Goal: Find specific page/section: Find specific page/section

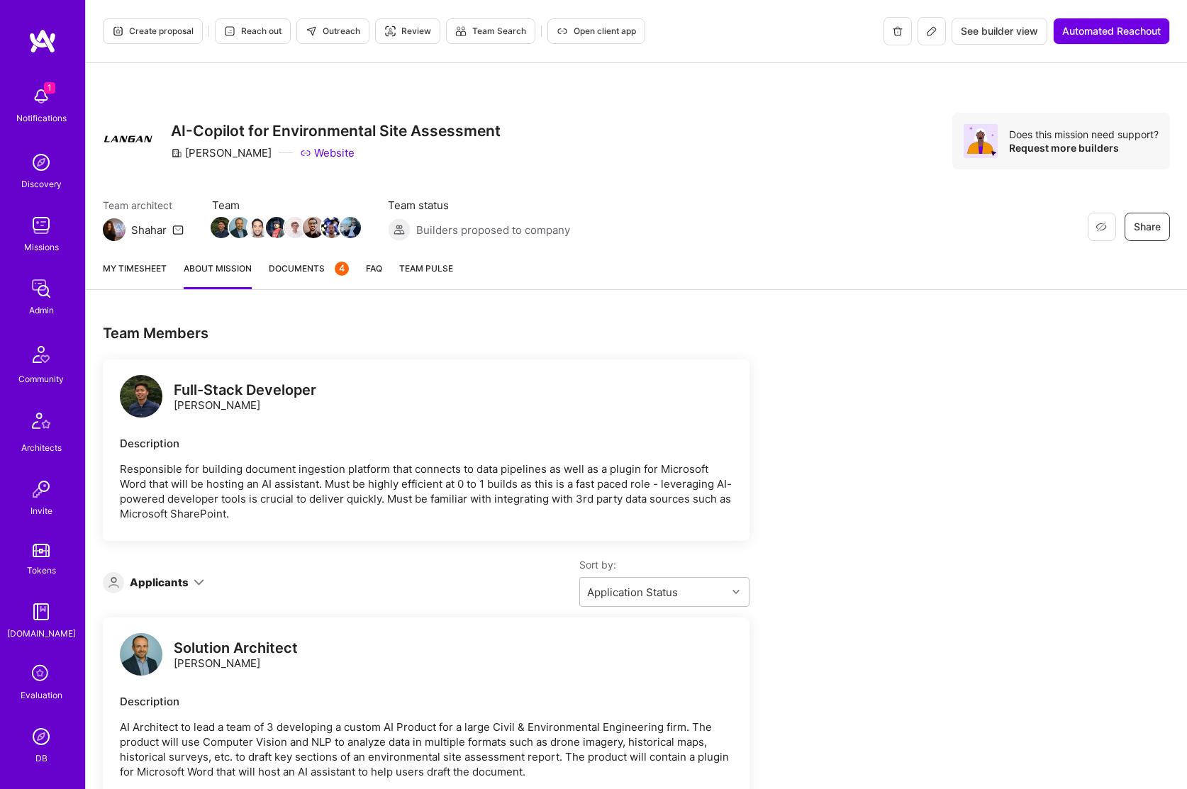
click at [631, 99] on div "Restore Not Interested Share AI-Copilot for Environmental Site Assessment [PERS…" at bounding box center [636, 156] width 1101 height 186
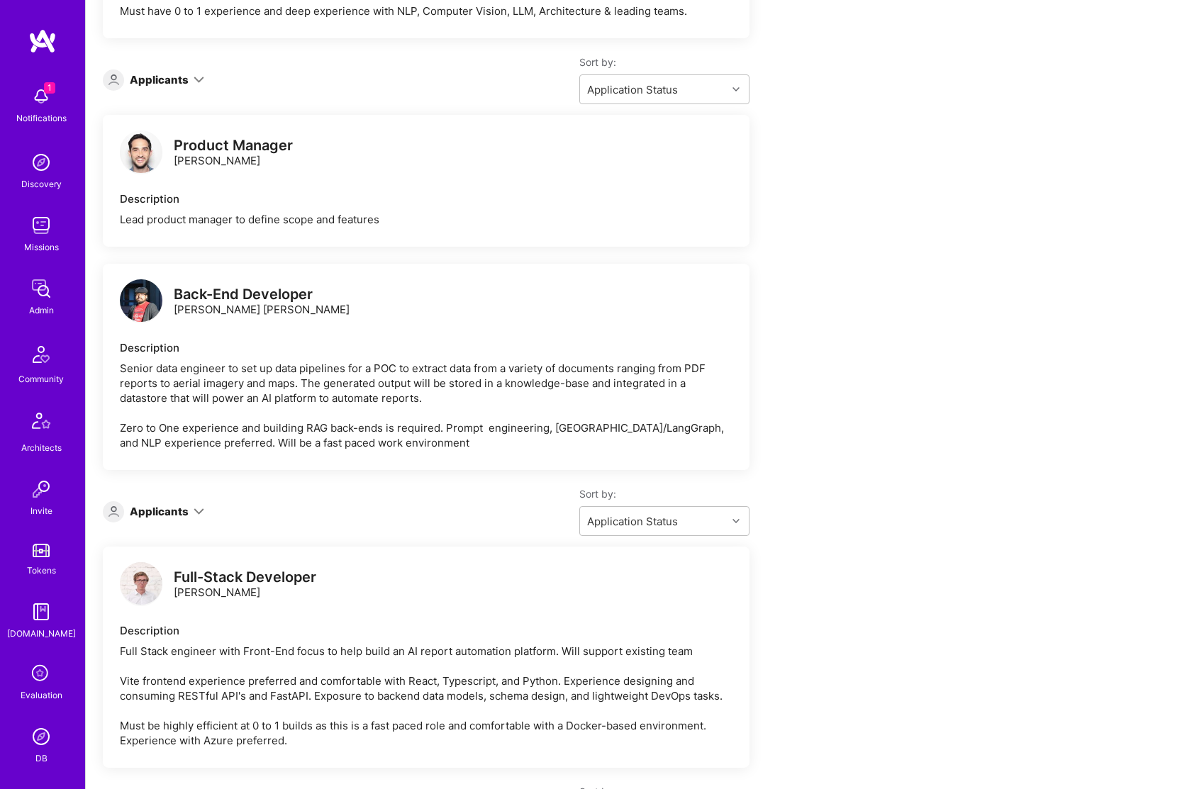
scroll to position [855, 0]
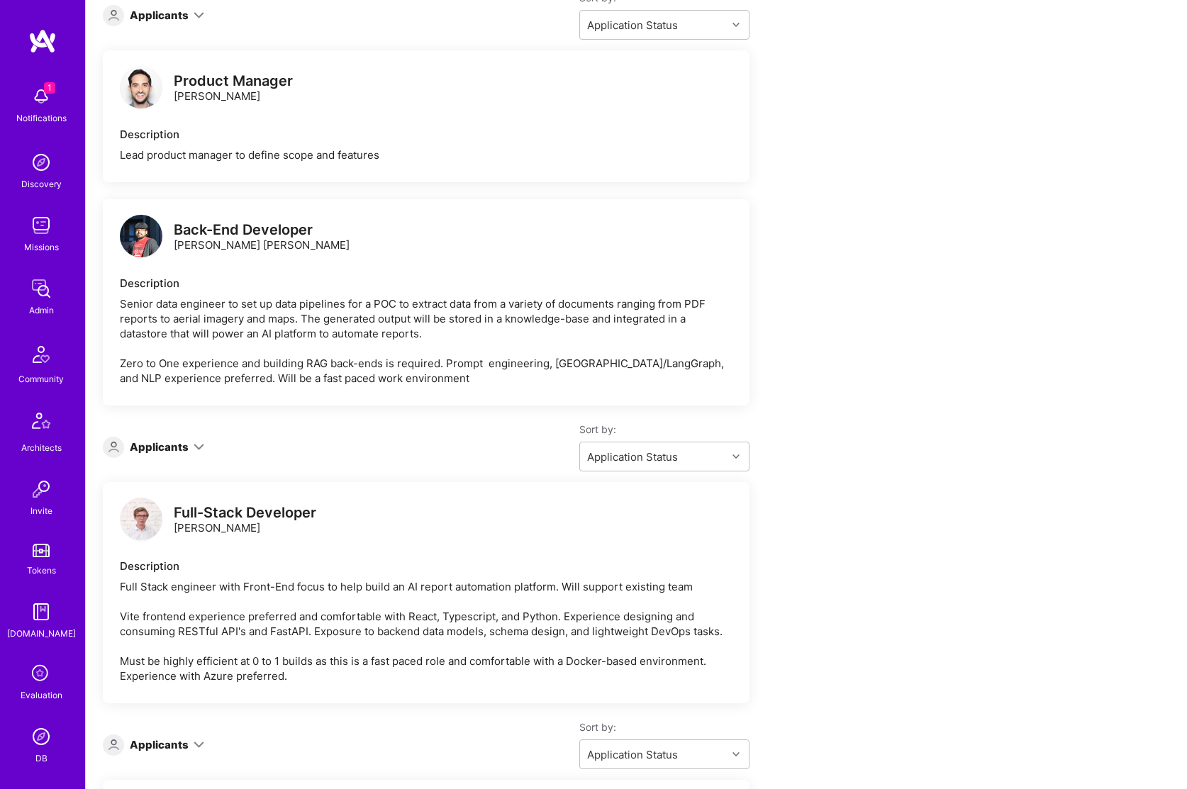
click at [134, 250] on img at bounding box center [141, 236] width 43 height 43
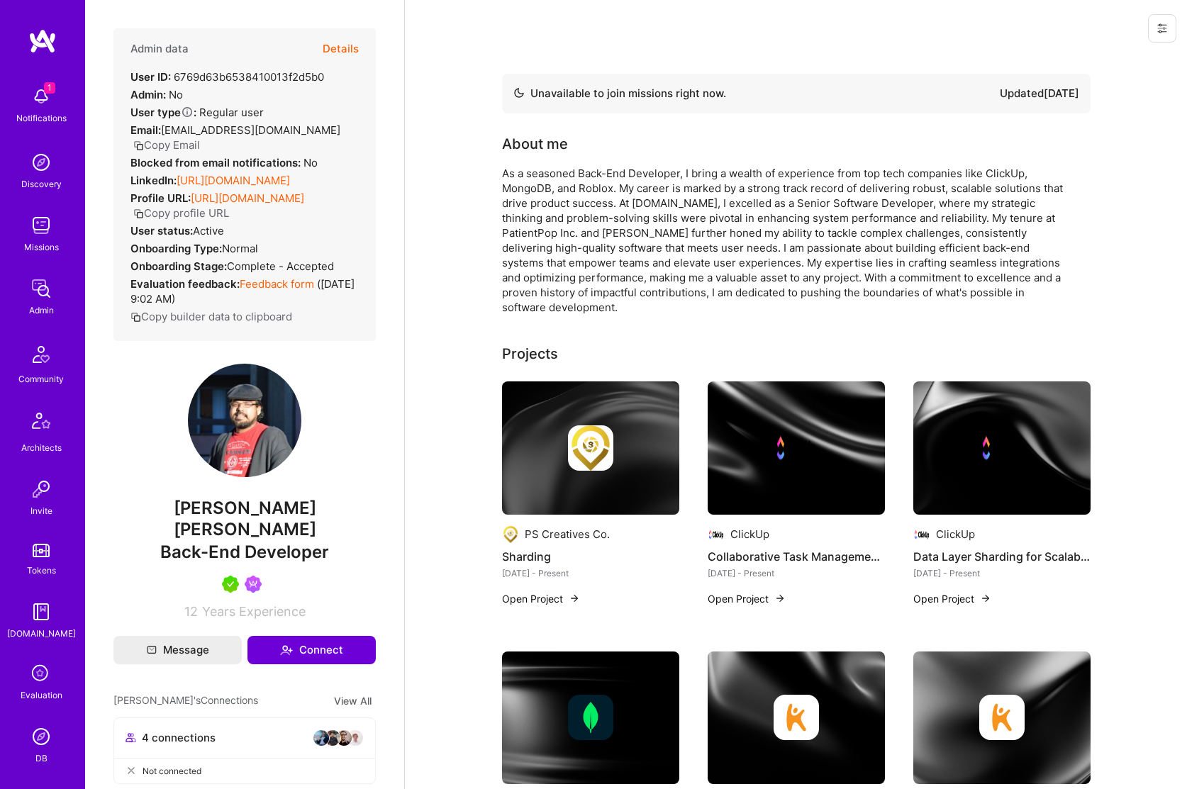
click at [673, 193] on div "As a seasoned Back-End Developer, I bring a wealth of experience from top tech …" at bounding box center [785, 240] width 567 height 149
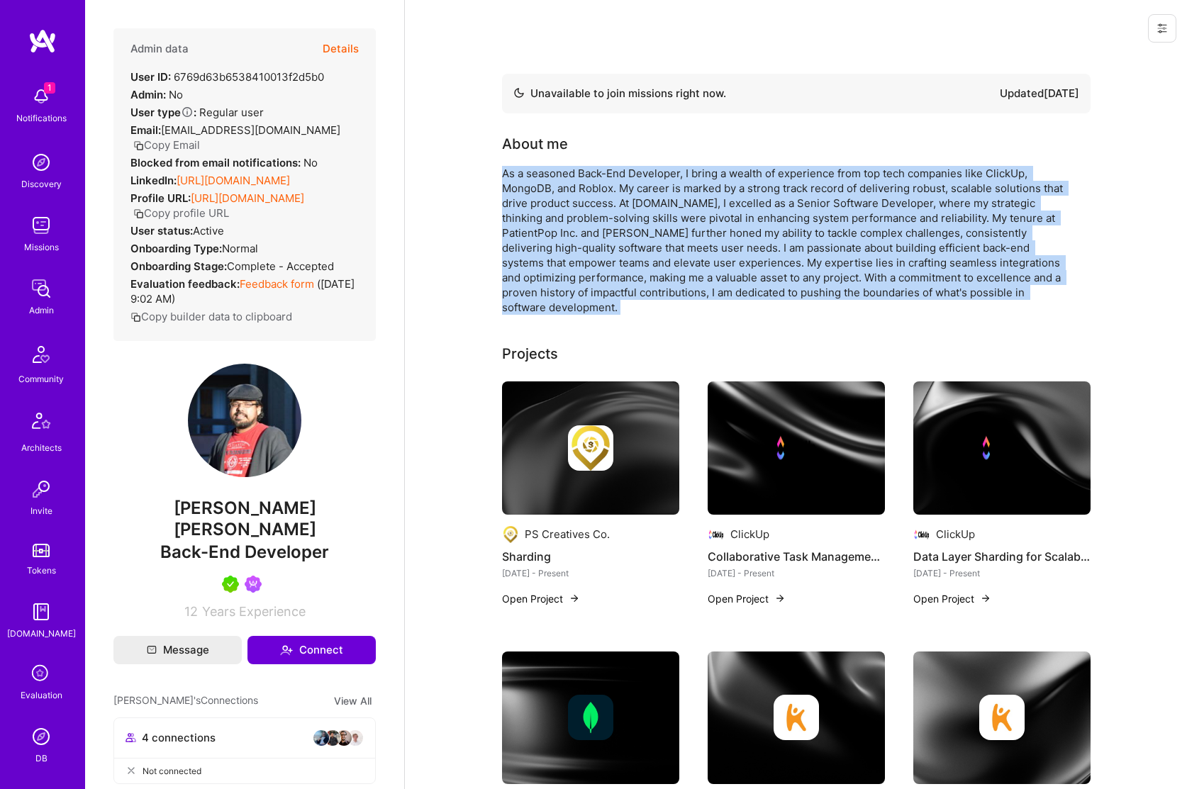
click at [673, 193] on div "As a seasoned Back-End Developer, I bring a wealth of experience from top tech …" at bounding box center [785, 240] width 567 height 149
click at [648, 203] on div "As a seasoned Back-End Developer, I bring a wealth of experience from top tech …" at bounding box center [785, 240] width 567 height 149
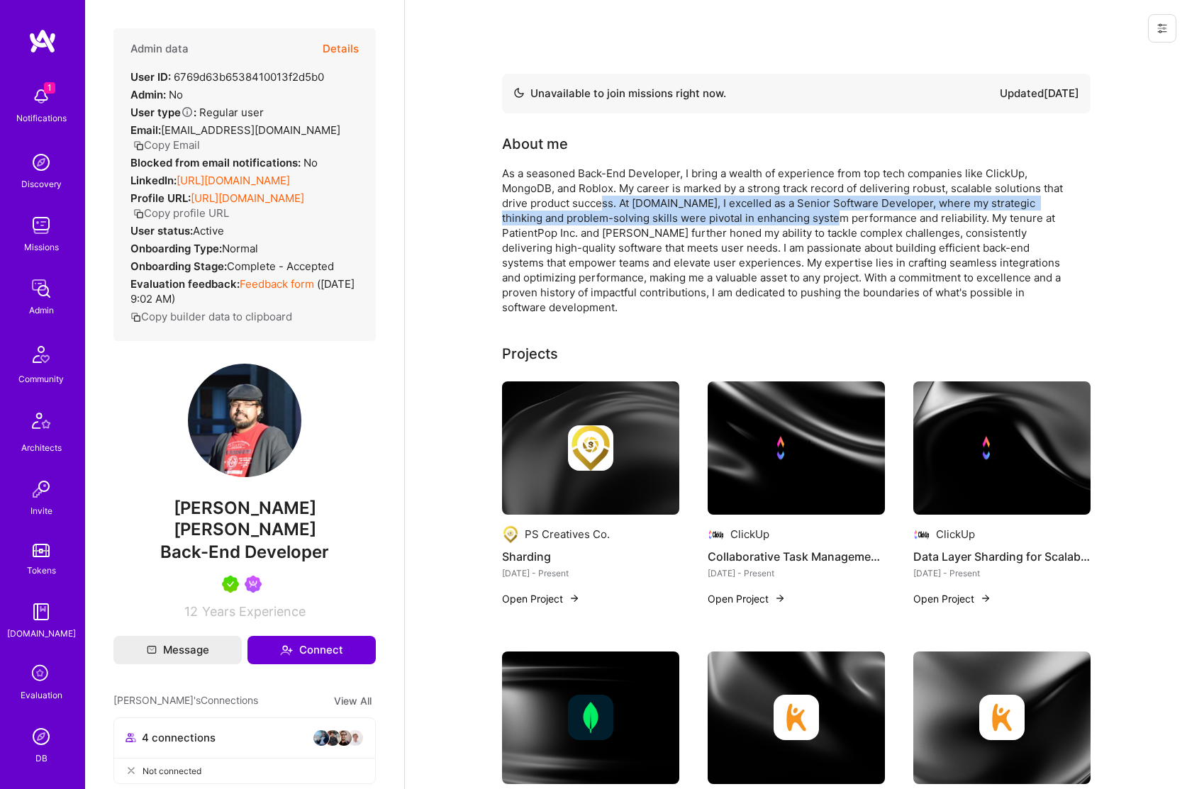
drag, startPoint x: 784, startPoint y: 212, endPoint x: 812, endPoint y: 215, distance: 28.5
click at [812, 215] on div "As a seasoned Back-End Developer, I bring a wealth of experience from top tech …" at bounding box center [785, 240] width 567 height 149
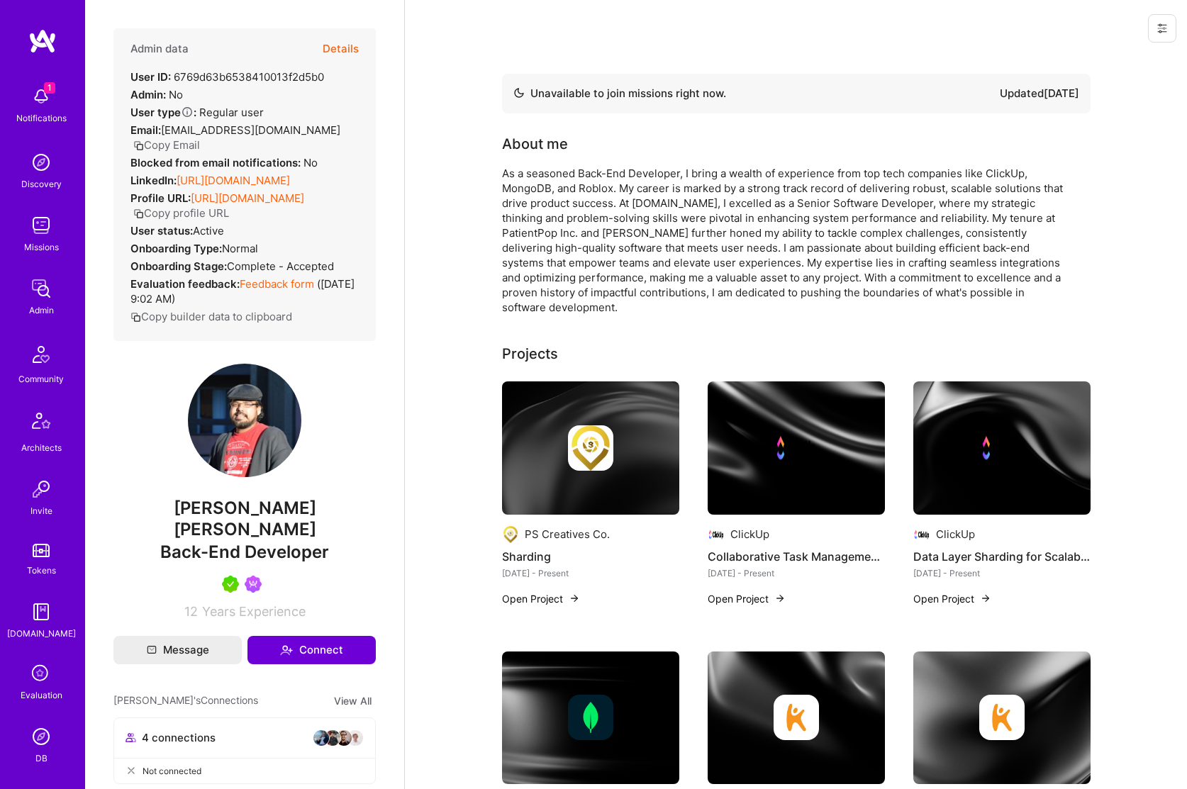
click at [723, 201] on div "As a seasoned Back-End Developer, I bring a wealth of experience from top tech …" at bounding box center [785, 240] width 567 height 149
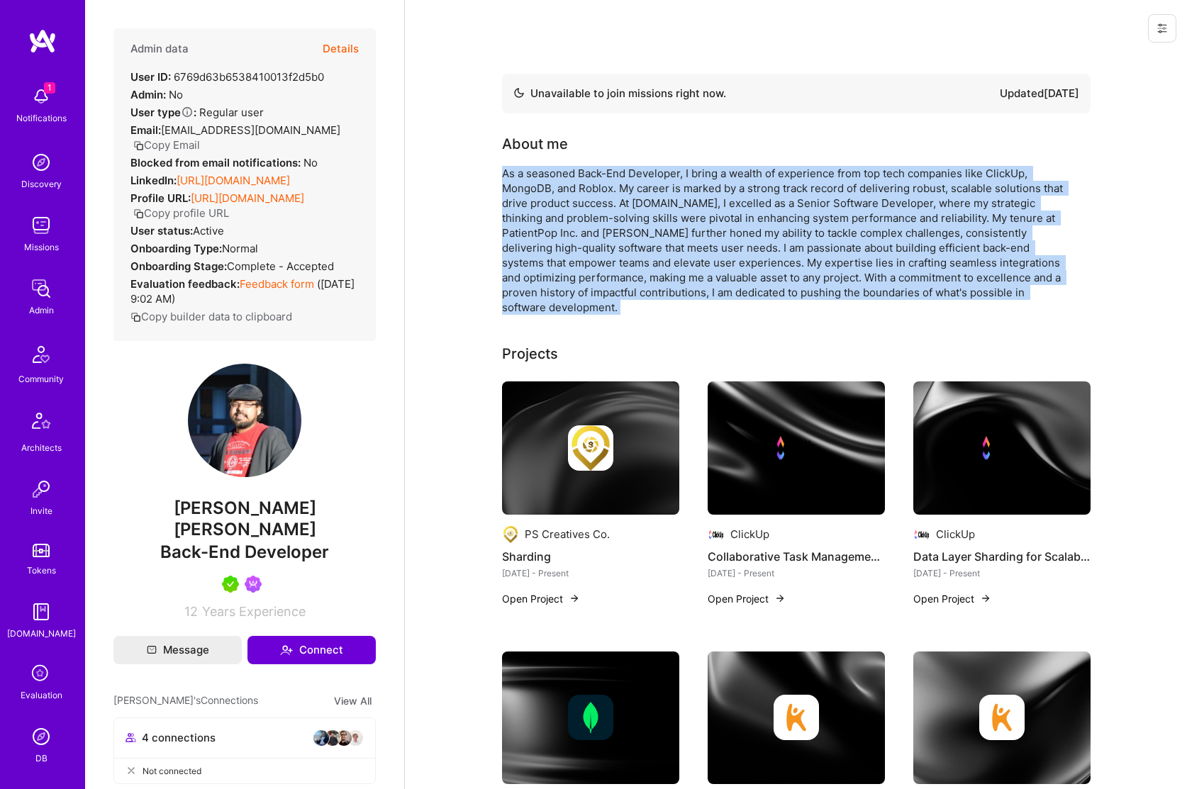
click at [723, 201] on div "As a seasoned Back-End Developer, I bring a wealth of experience from top tech …" at bounding box center [785, 240] width 567 height 149
click at [693, 211] on div "As a seasoned Back-End Developer, I bring a wealth of experience from top tech …" at bounding box center [785, 240] width 567 height 149
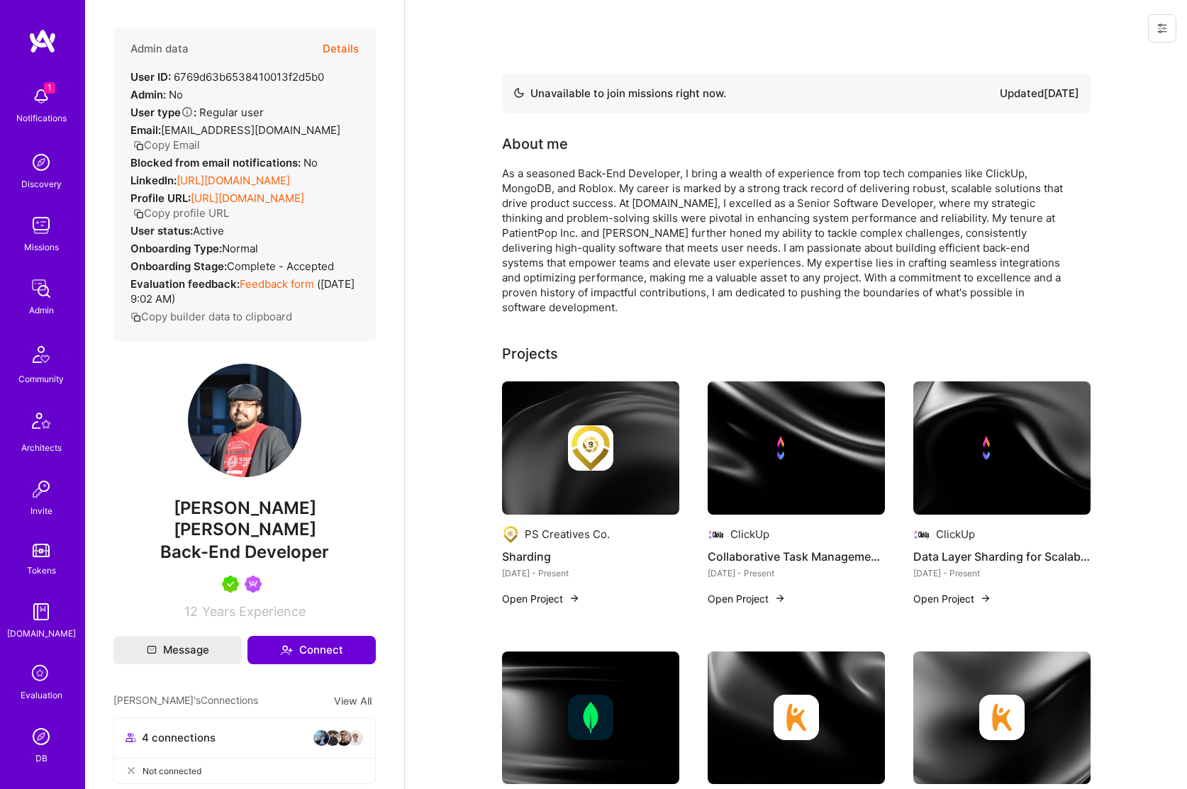
click at [725, 196] on div "As a seasoned Back-End Developer, I bring a wealth of experience from top tech …" at bounding box center [785, 240] width 567 height 149
click at [725, 195] on div "As a seasoned Back-End Developer, I bring a wealth of experience from top tech …" at bounding box center [785, 240] width 567 height 149
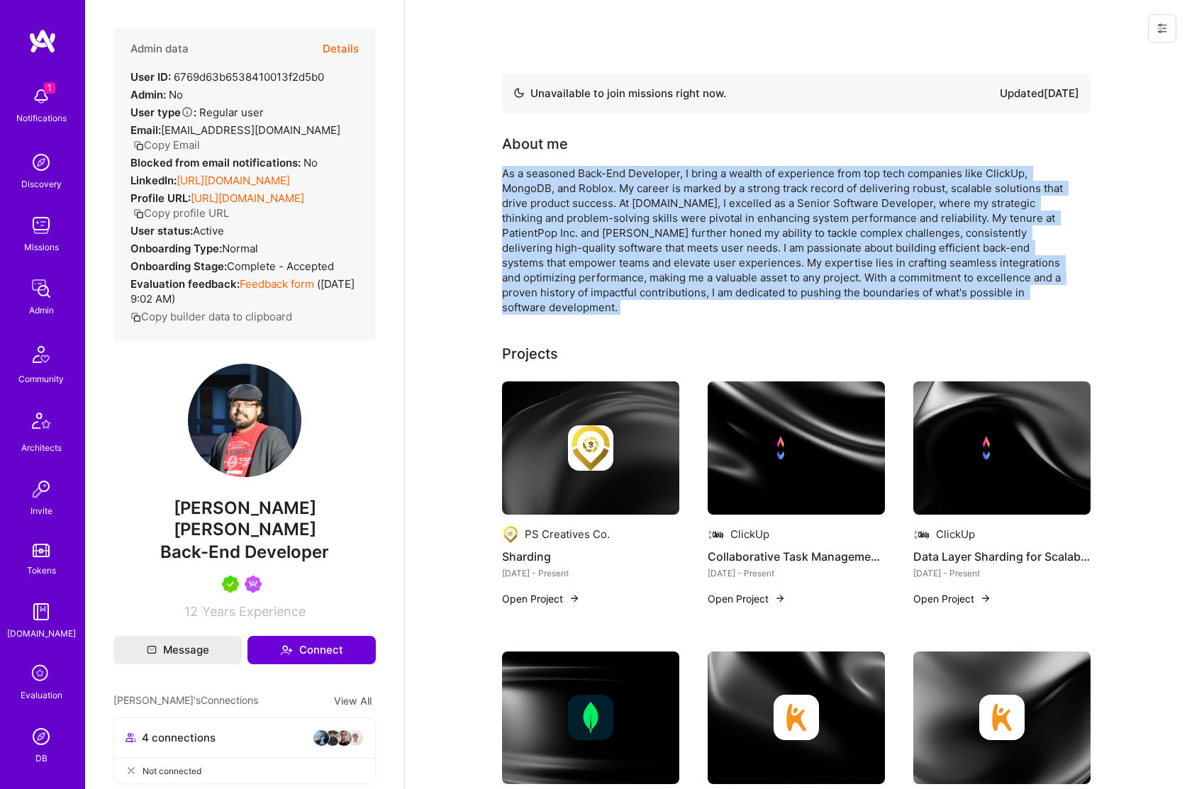
click at [725, 195] on div "As a seasoned Back-End Developer, I bring a wealth of experience from top tech …" at bounding box center [785, 240] width 567 height 149
click at [681, 205] on div "As a seasoned Back-End Developer, I bring a wealth of experience from top tech …" at bounding box center [785, 240] width 567 height 149
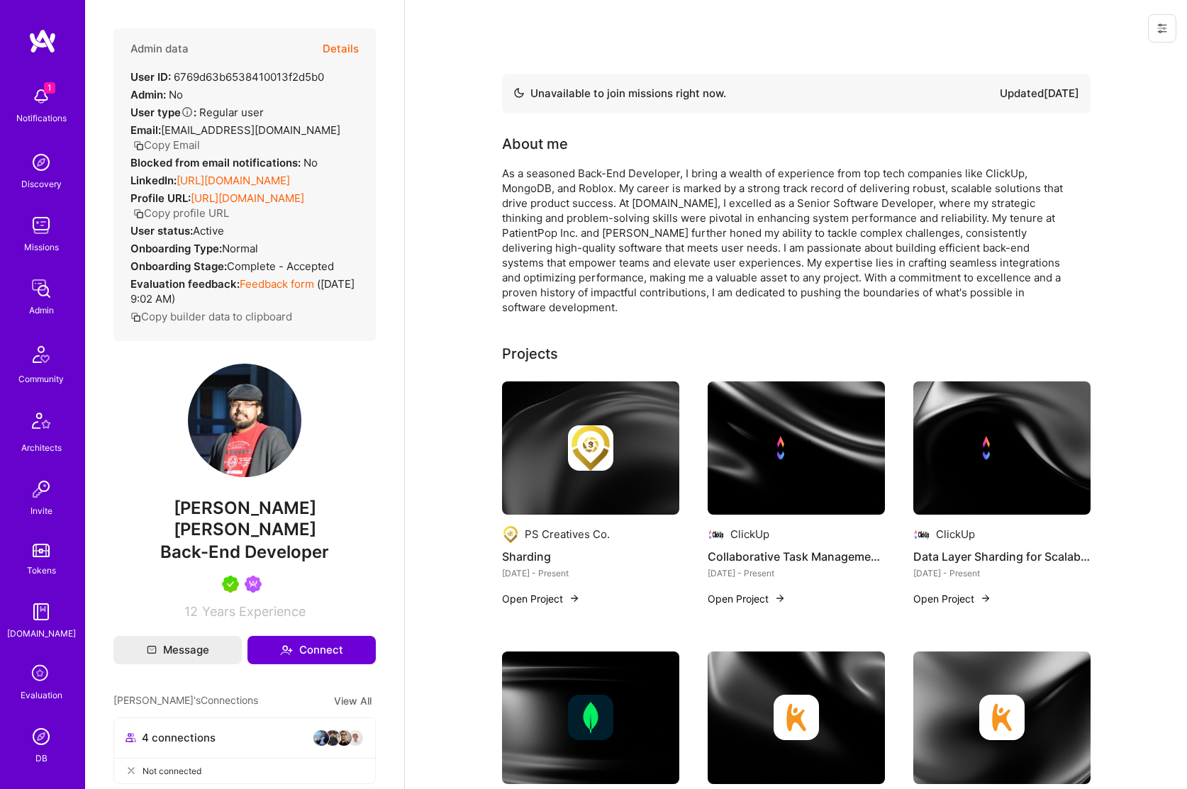
click at [656, 208] on div "As a seasoned Back-End Developer, I bring a wealth of experience from top tech …" at bounding box center [785, 240] width 567 height 149
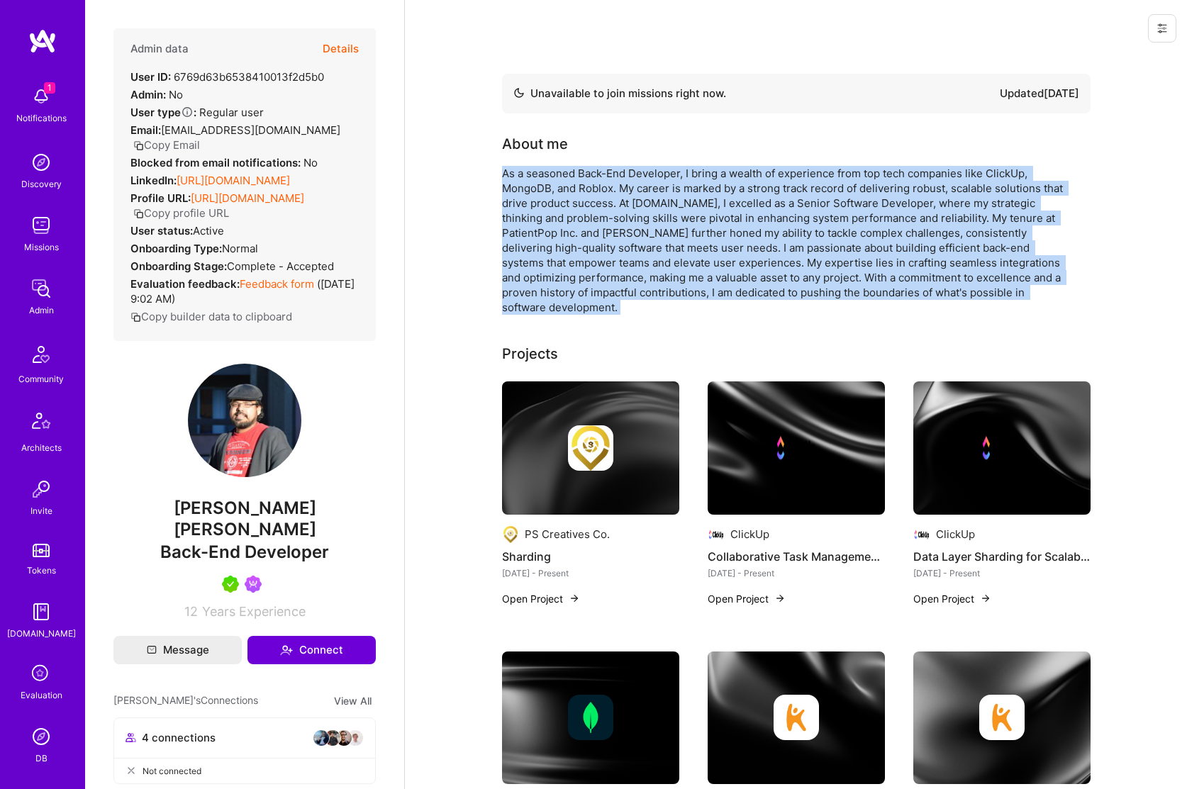
click at [656, 208] on div "As a seasoned Back-End Developer, I bring a wealth of experience from top tech …" at bounding box center [785, 240] width 567 height 149
click at [630, 209] on div "As a seasoned Back-End Developer, I bring a wealth of experience from top tech …" at bounding box center [785, 240] width 567 height 149
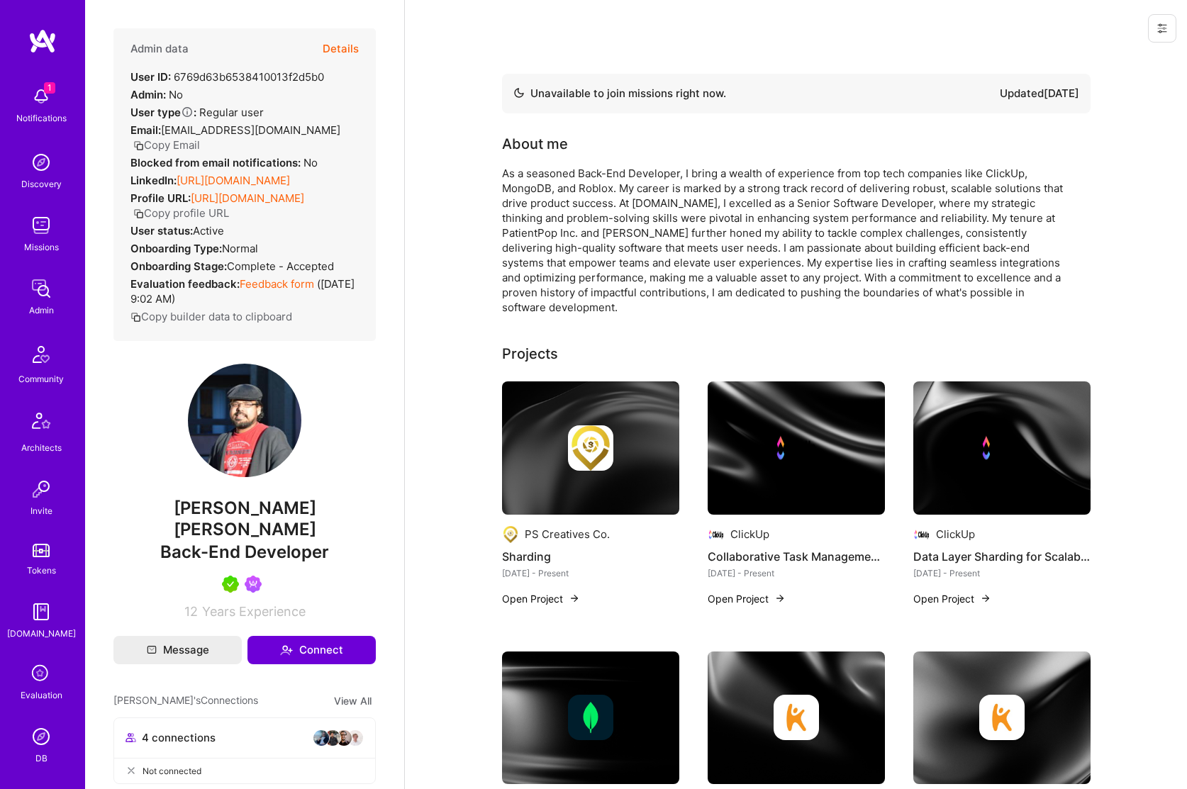
click at [615, 199] on div "As a seasoned Back-End Developer, I bring a wealth of experience from top tech …" at bounding box center [785, 240] width 567 height 149
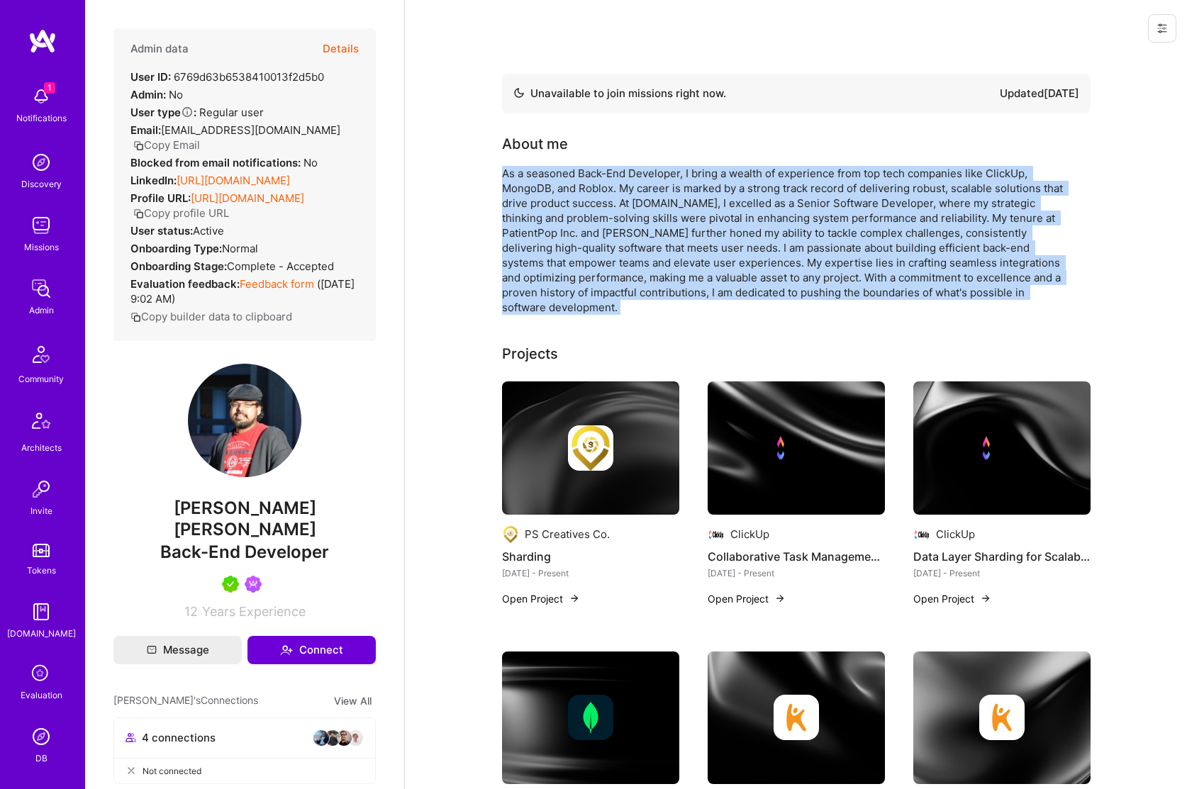
click at [615, 199] on div "As a seasoned Back-End Developer, I bring a wealth of experience from top tech …" at bounding box center [785, 240] width 567 height 149
click at [594, 205] on div "As a seasoned Back-End Developer, I bring a wealth of experience from top tech …" at bounding box center [785, 240] width 567 height 149
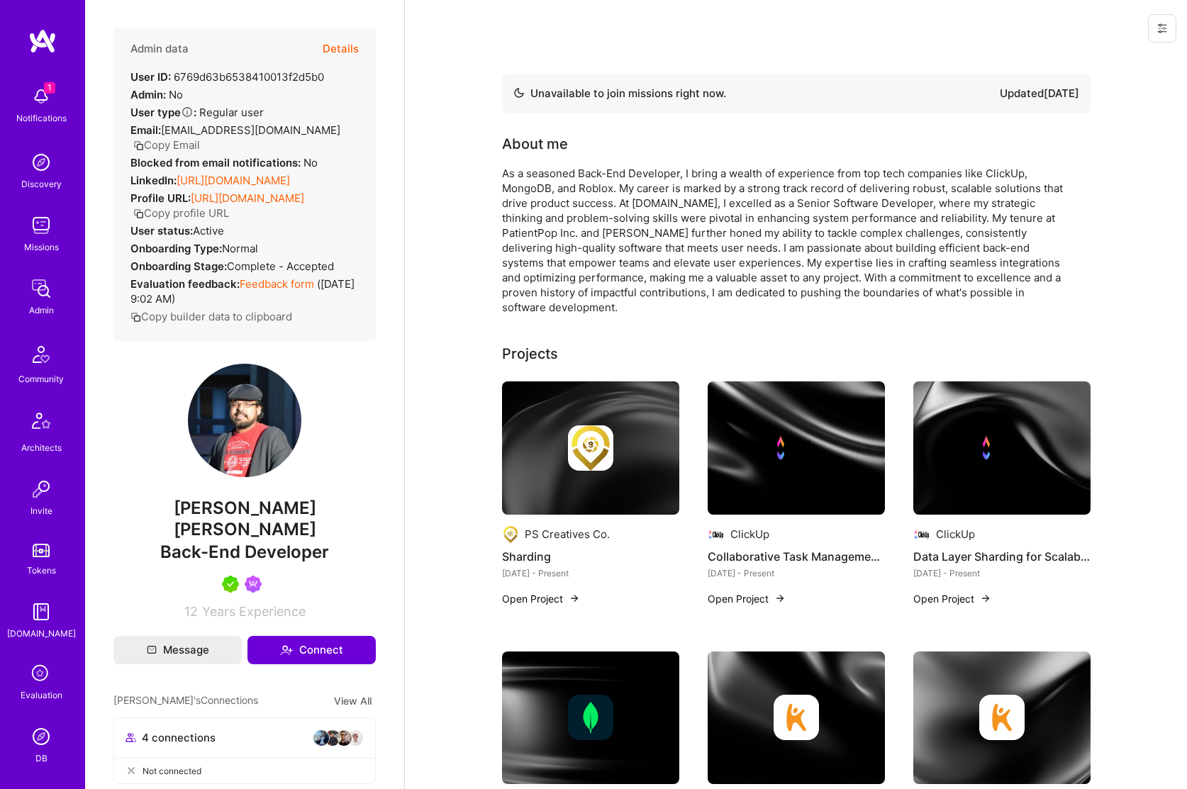
click at [30, 228] on img at bounding box center [41, 225] width 28 height 28
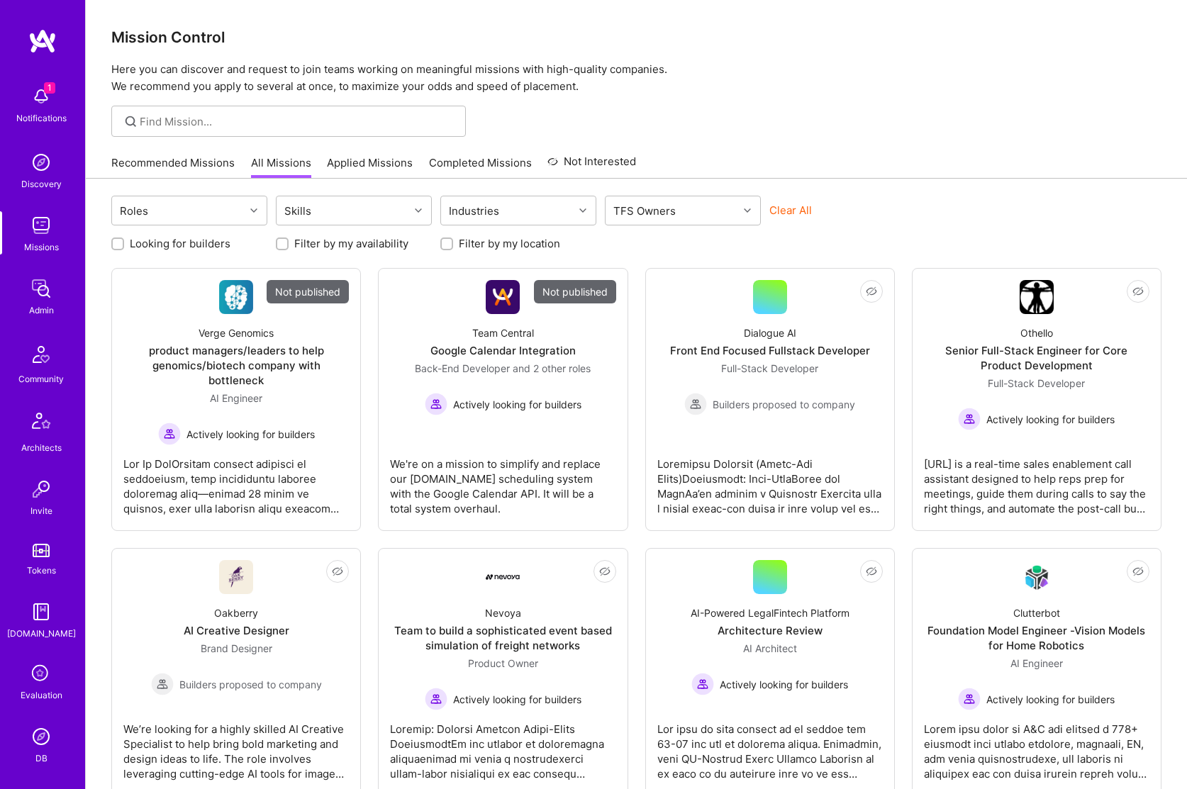
click at [777, 63] on p "Here you can discover and request to join teams working on meaningful missions …" at bounding box center [636, 78] width 1050 height 34
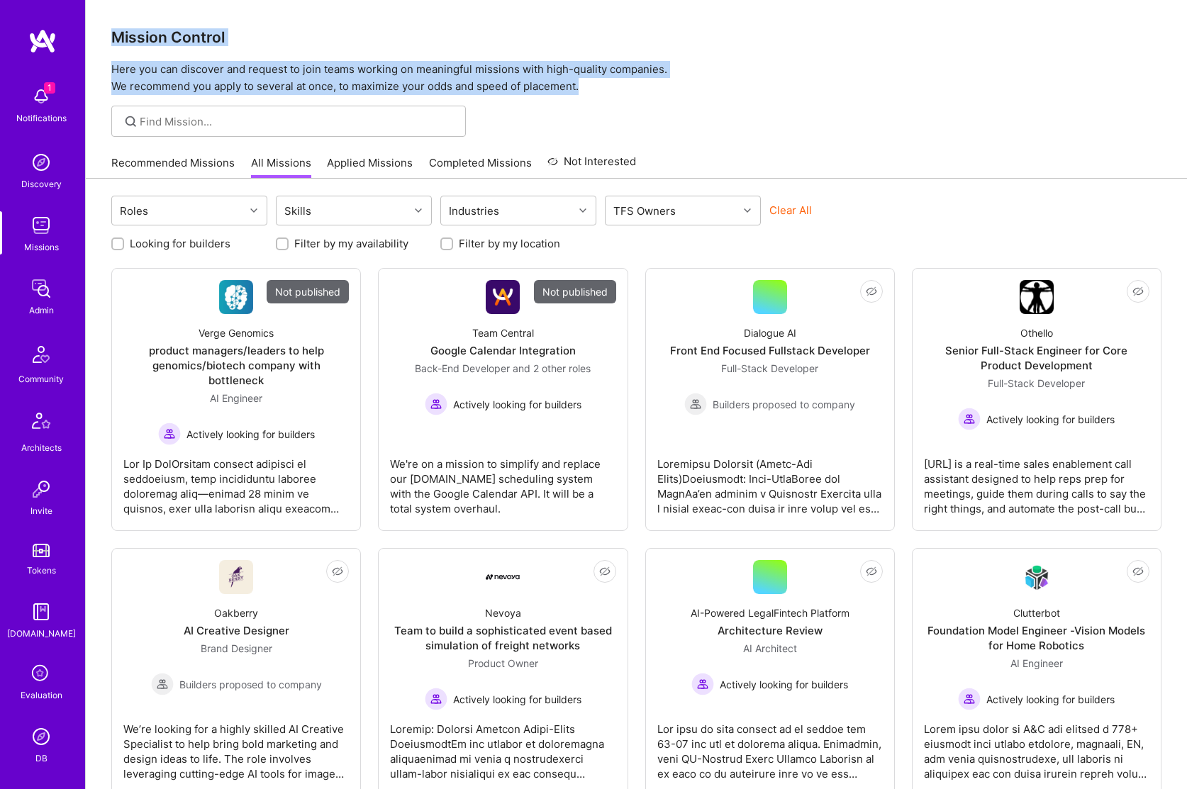
drag, startPoint x: 557, startPoint y: 86, endPoint x: 110, endPoint y: 23, distance: 451.7
click at [110, 23] on div "Mission Control Here you can discover and request to join teams working on mean…" at bounding box center [636, 47] width 1101 height 95
click at [110, 24] on div "Mission Control Here you can discover and request to join teams working on mean…" at bounding box center [636, 47] width 1101 height 95
drag, startPoint x: 120, startPoint y: 33, endPoint x: 601, endPoint y: 83, distance: 483.9
click at [601, 83] on div "Mission Control Here you can discover and request to join teams working on mean…" at bounding box center [636, 47] width 1101 height 95
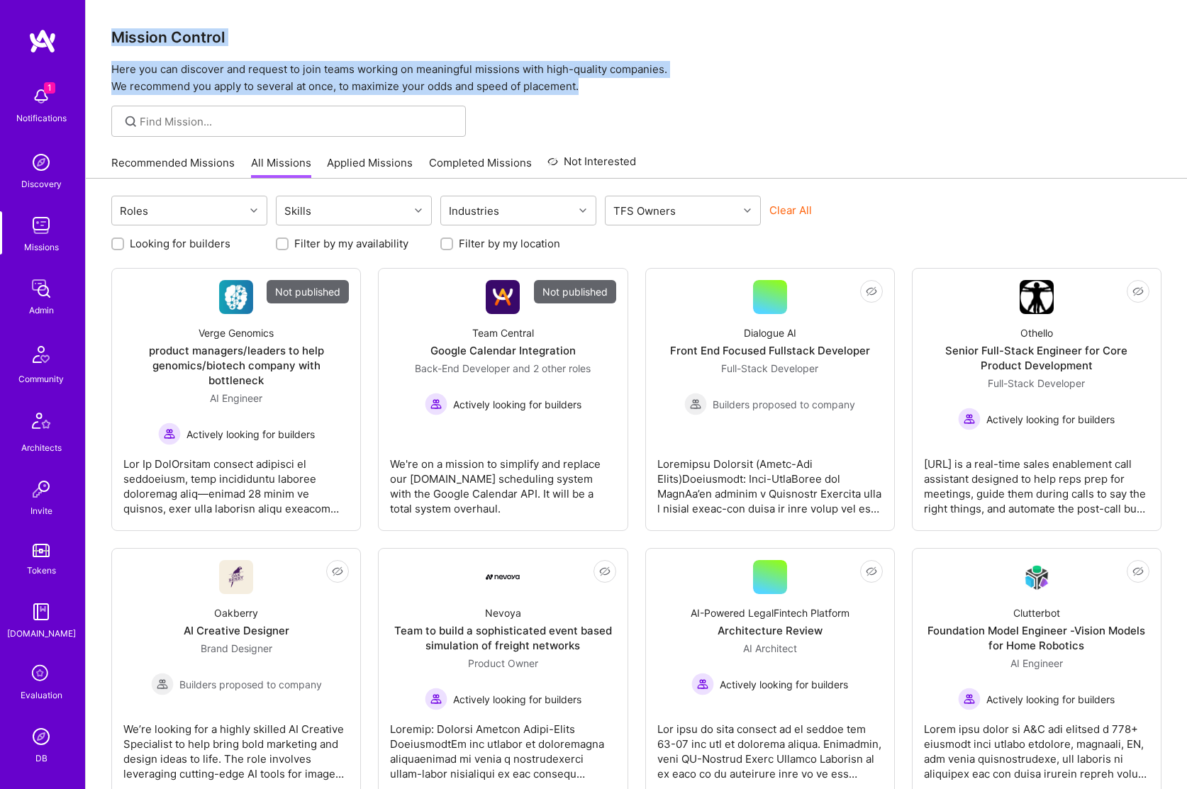
click at [601, 83] on p "Here you can discover and request to join teams working on meaningful missions …" at bounding box center [636, 78] width 1050 height 34
drag, startPoint x: 592, startPoint y: 82, endPoint x: 103, endPoint y: 62, distance: 489.5
click at [103, 62] on div "Mission Control Here you can discover and request to join teams working on mean…" at bounding box center [636, 47] width 1101 height 95
drag, startPoint x: 111, startPoint y: 64, endPoint x: 587, endPoint y: 94, distance: 477.3
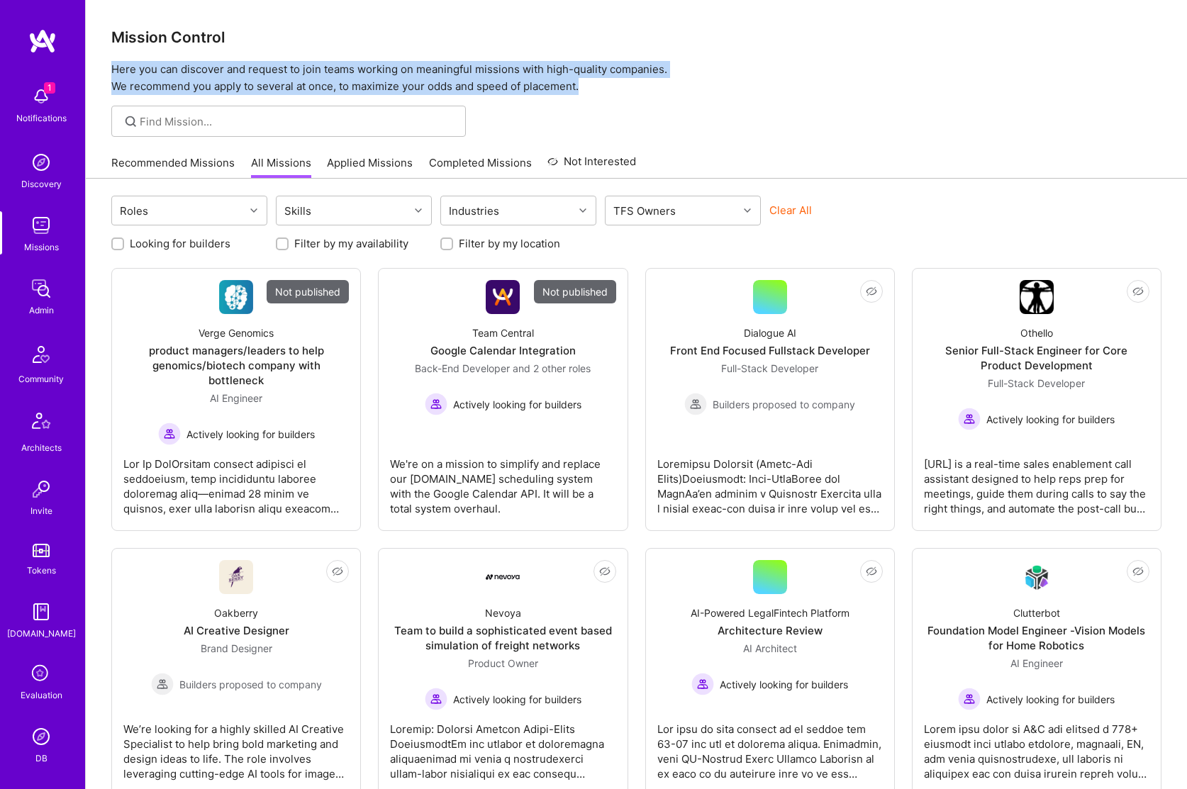
click at [587, 94] on div "Mission Control Here you can discover and request to join teams working on mean…" at bounding box center [636, 47] width 1101 height 95
click at [587, 94] on p "Here you can discover and request to join teams working on meaningful missions …" at bounding box center [636, 78] width 1050 height 34
drag, startPoint x: 590, startPoint y: 91, endPoint x: 113, endPoint y: 70, distance: 477.5
click at [113, 70] on p "Here you can discover and request to join teams working on meaningful missions …" at bounding box center [636, 78] width 1050 height 34
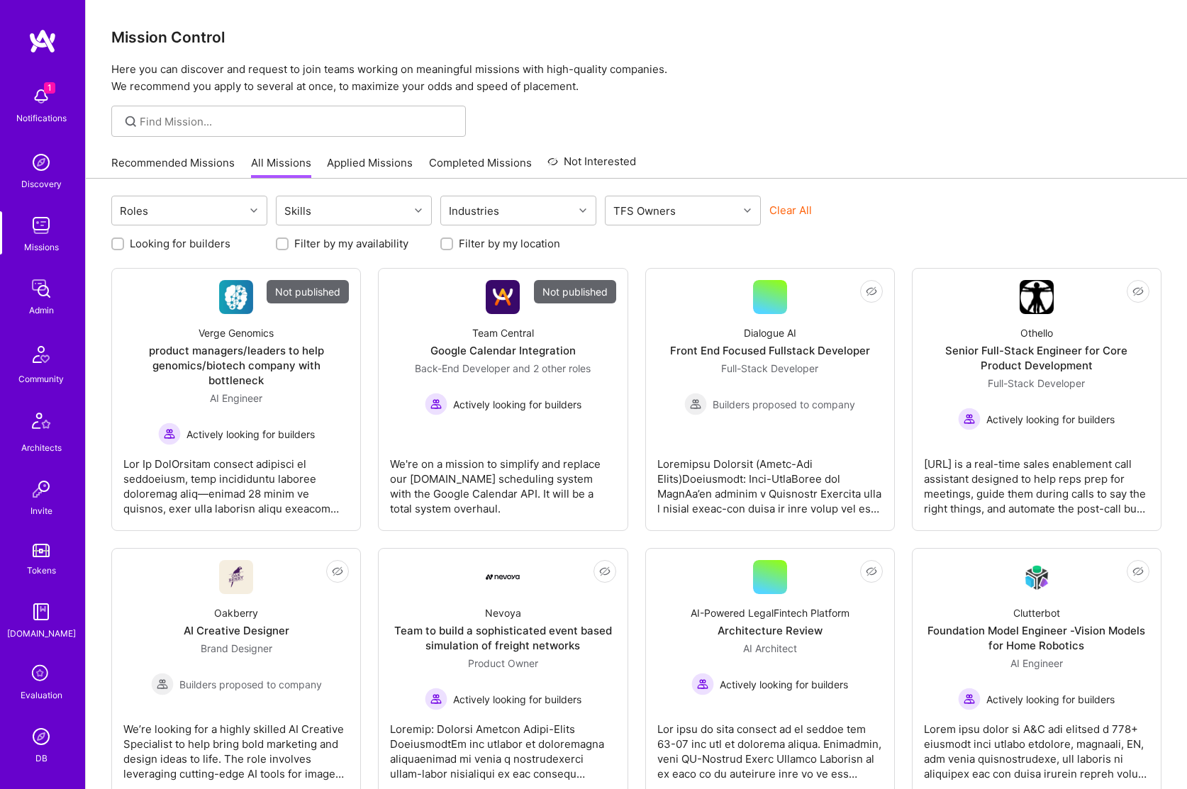
click at [117, 69] on p "Here you can discover and request to join teams working on meaningful missions …" at bounding box center [636, 78] width 1050 height 34
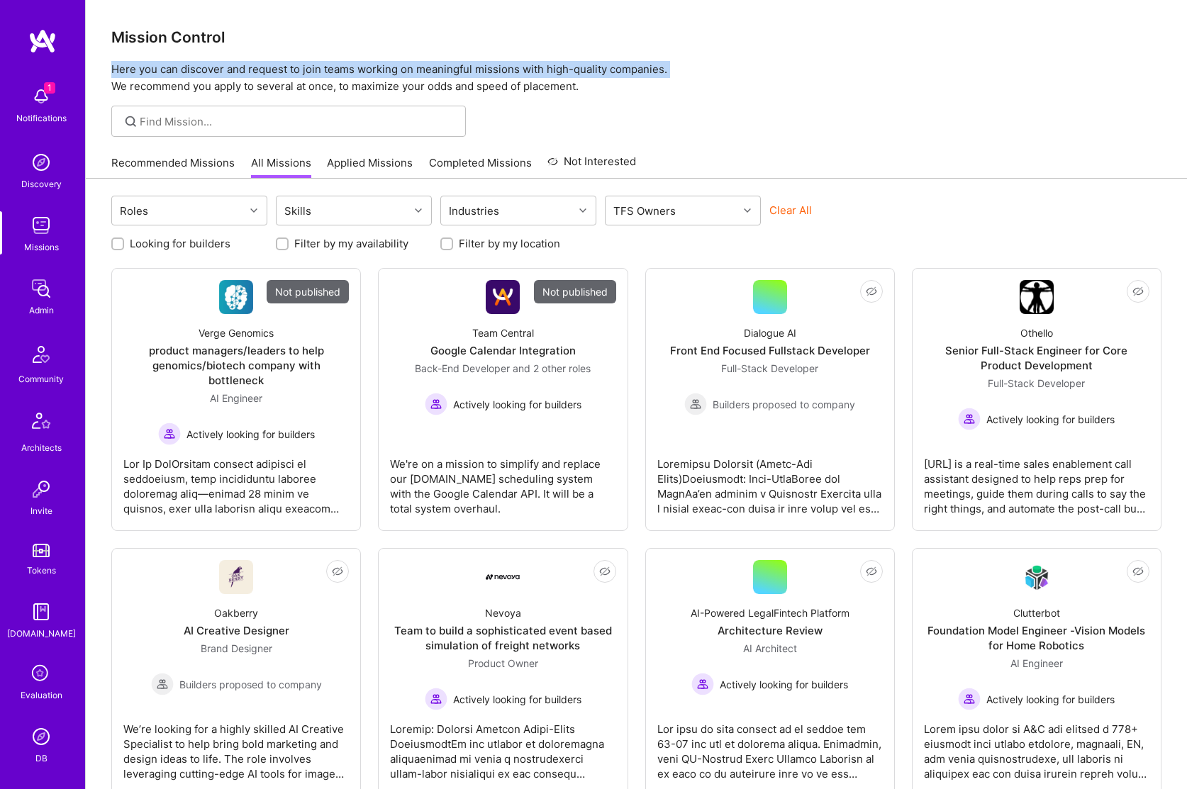
click at [117, 69] on p "Here you can discover and request to join teams working on meaningful missions …" at bounding box center [636, 78] width 1050 height 34
click at [164, 77] on p "Here you can discover and request to join teams working on meaningful missions …" at bounding box center [636, 78] width 1050 height 34
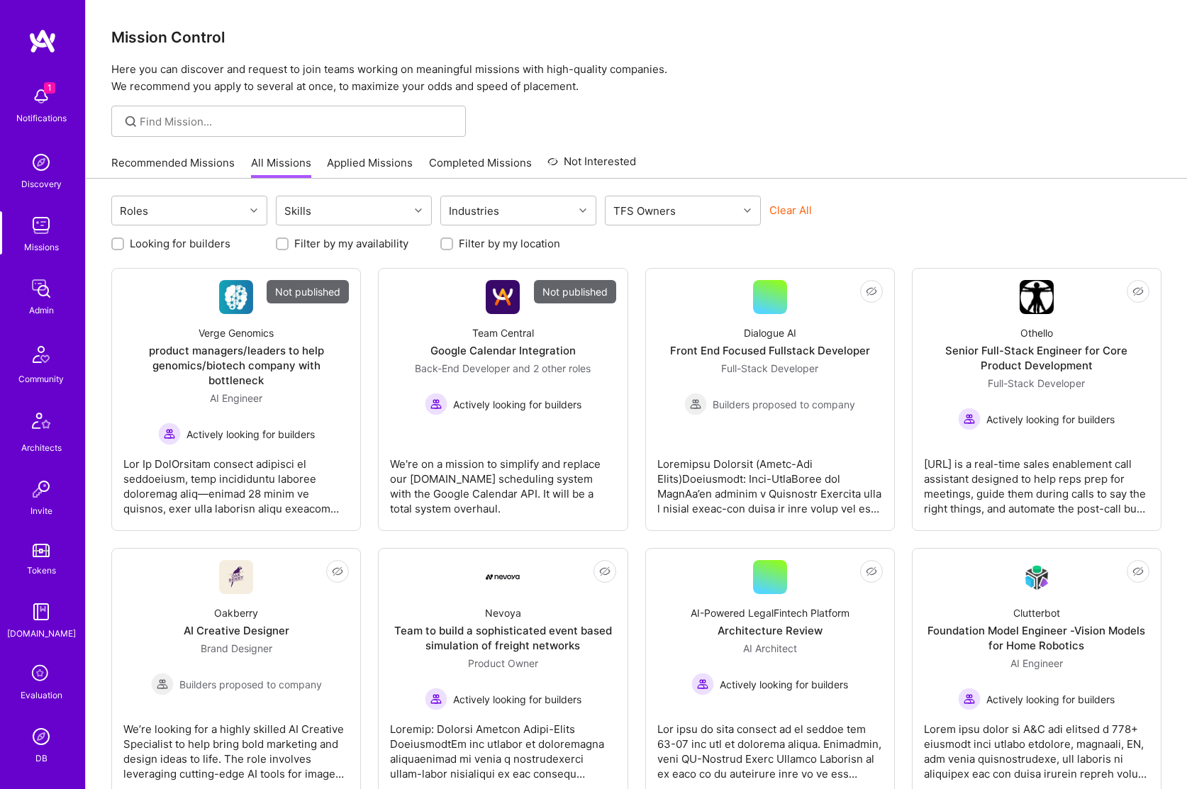
click at [141, 87] on p "Here you can discover and request to join teams working on meaningful missions …" at bounding box center [636, 78] width 1050 height 34
click at [158, 69] on p "Here you can discover and request to join teams working on meaningful missions …" at bounding box center [636, 78] width 1050 height 34
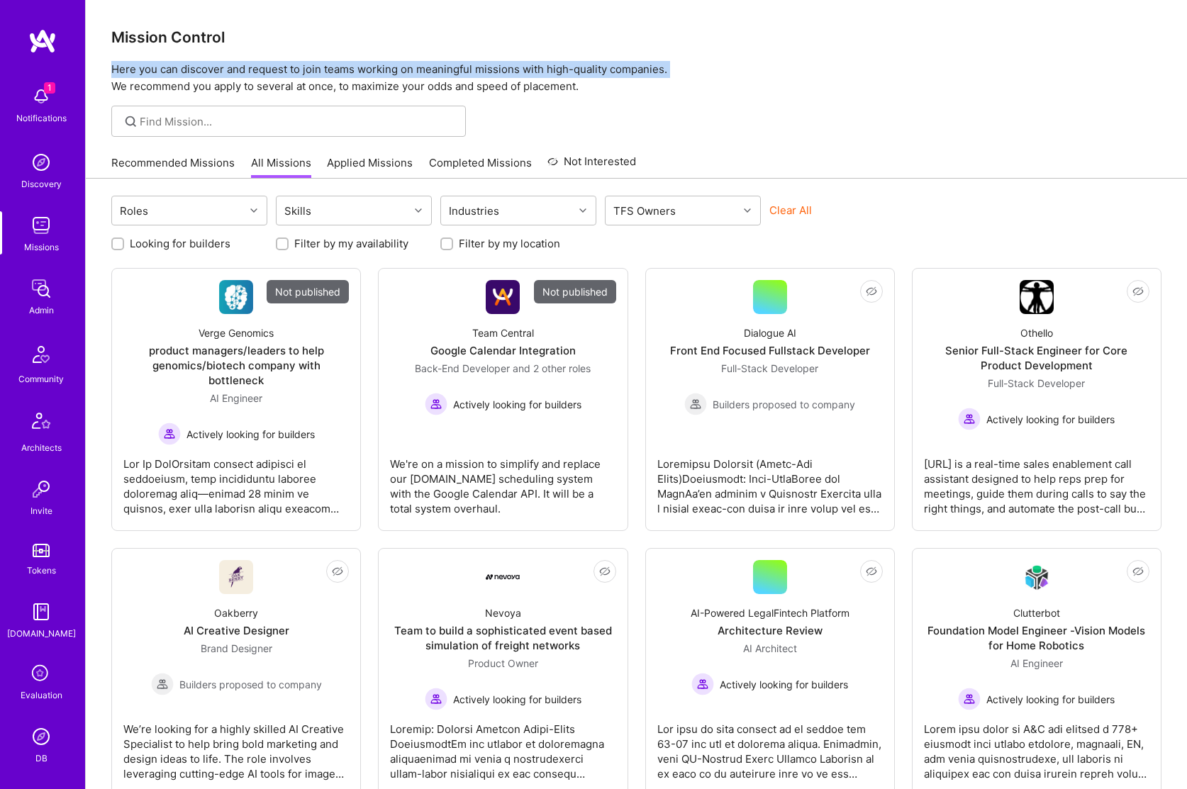
click at [158, 69] on p "Here you can discover and request to join teams working on meaningful missions …" at bounding box center [636, 78] width 1050 height 34
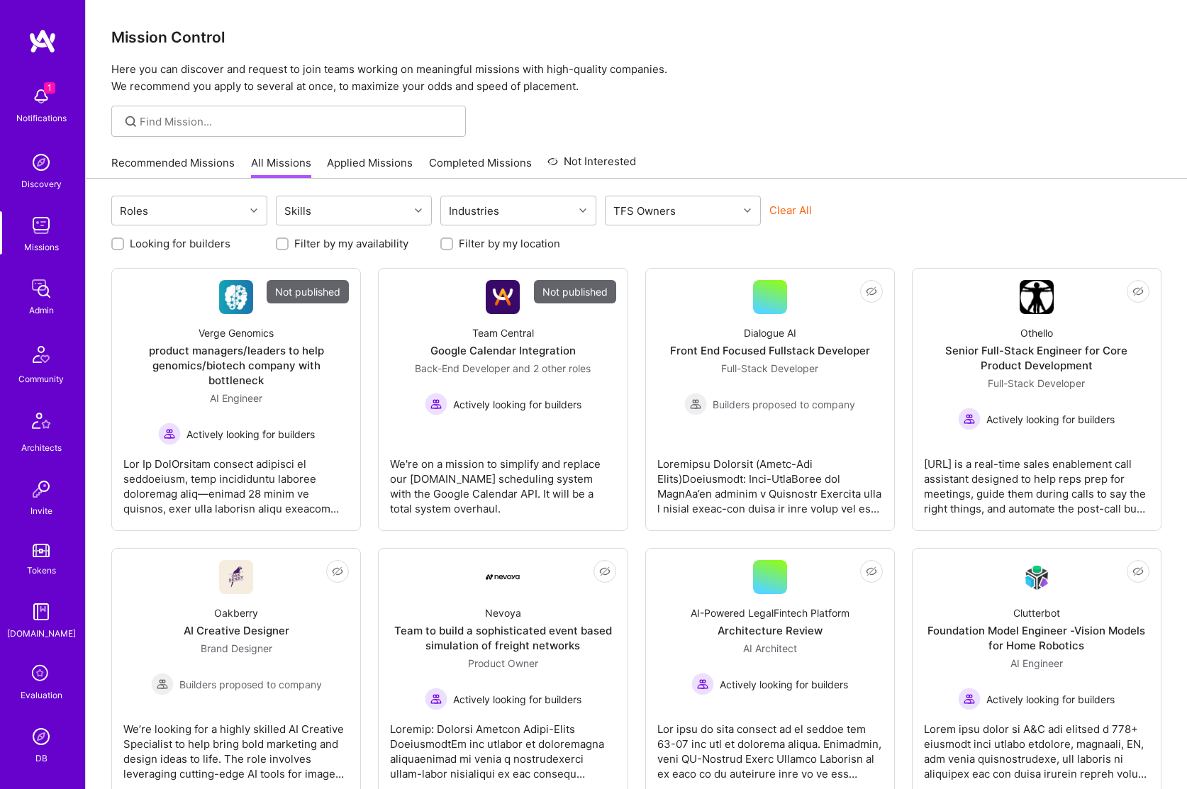
click at [150, 82] on p "Here you can discover and request to join teams working on meaningful missions …" at bounding box center [636, 78] width 1050 height 34
click at [193, 84] on p "Here you can discover and request to join teams working on meaningful missions …" at bounding box center [636, 78] width 1050 height 34
click at [42, 298] on img at bounding box center [41, 288] width 28 height 28
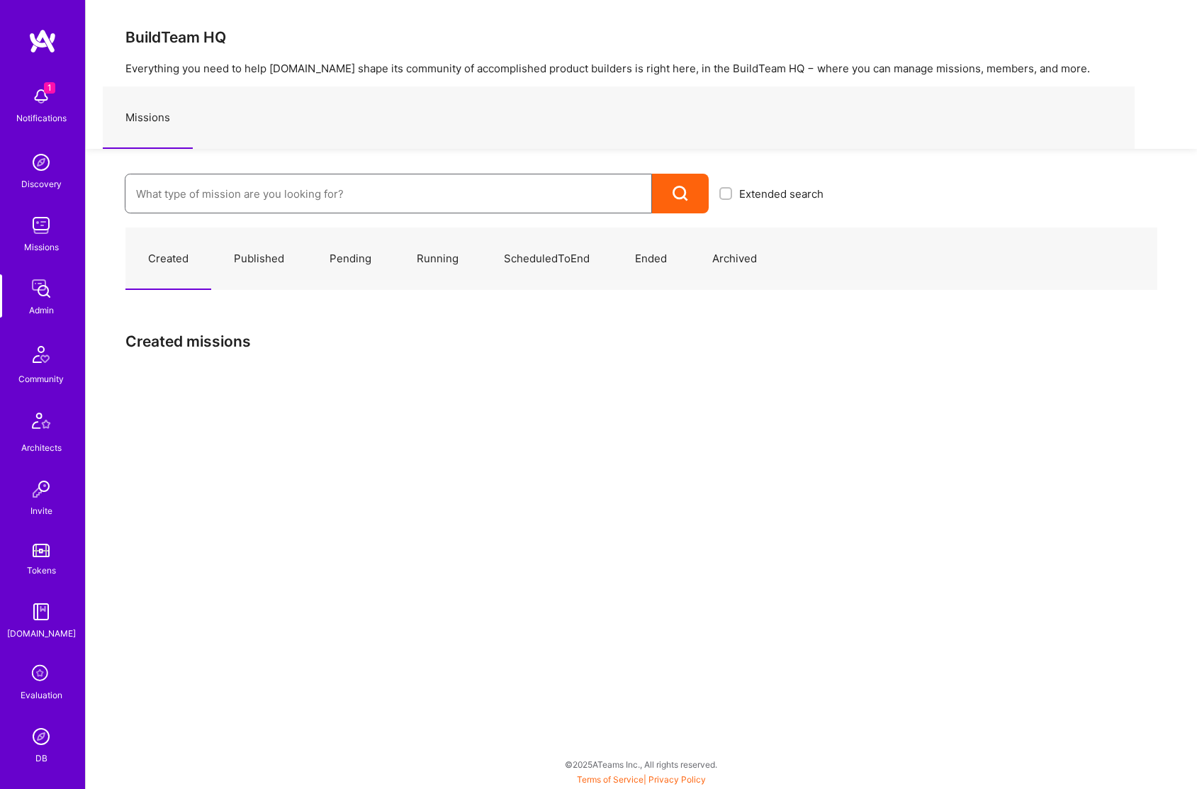
click at [237, 196] on input at bounding box center [388, 194] width 505 height 36
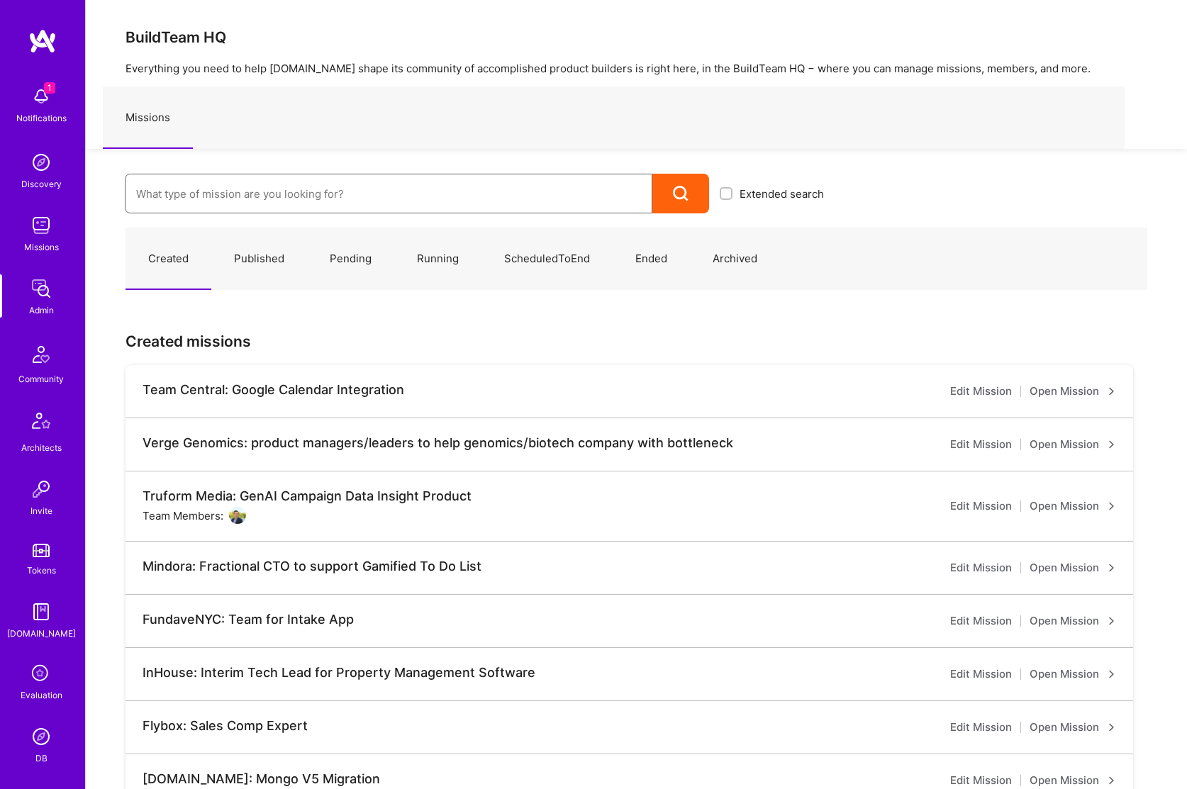
click at [235, 201] on input at bounding box center [388, 194] width 505 height 36
click at [243, 150] on div "Extended search" at bounding box center [460, 181] width 749 height 65
